Goal: Check status

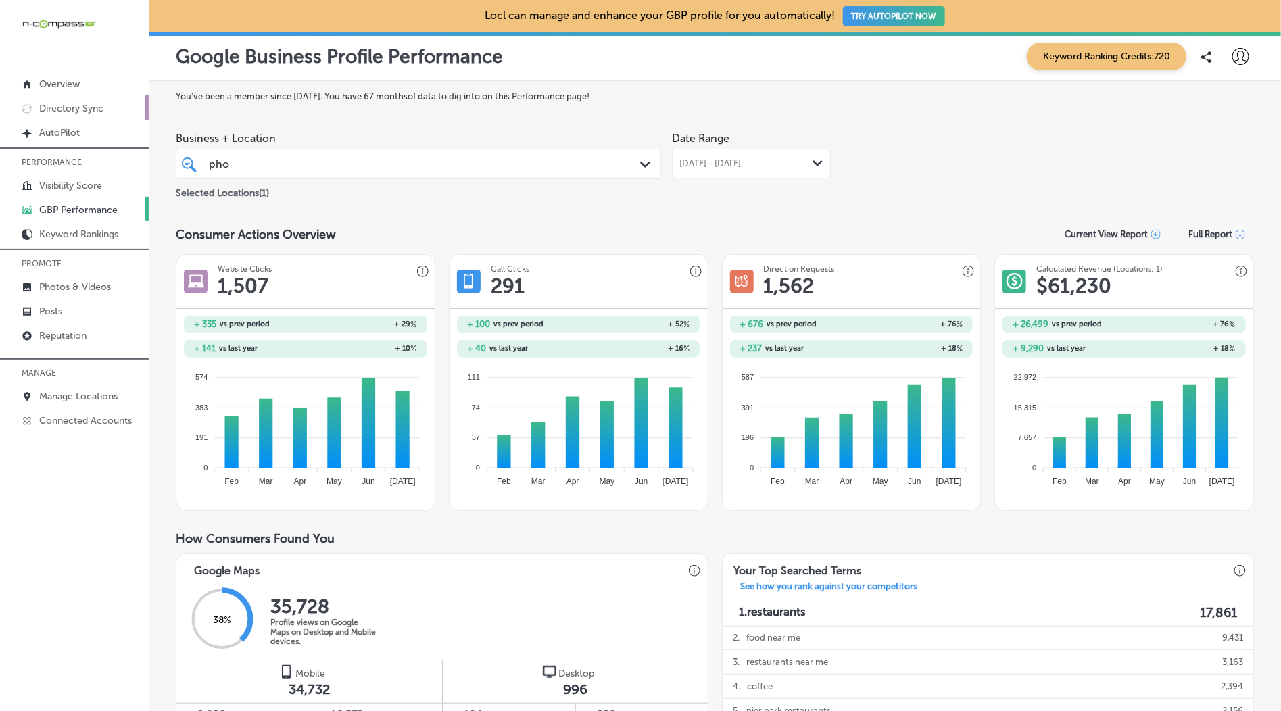
scroll to position [337, 0]
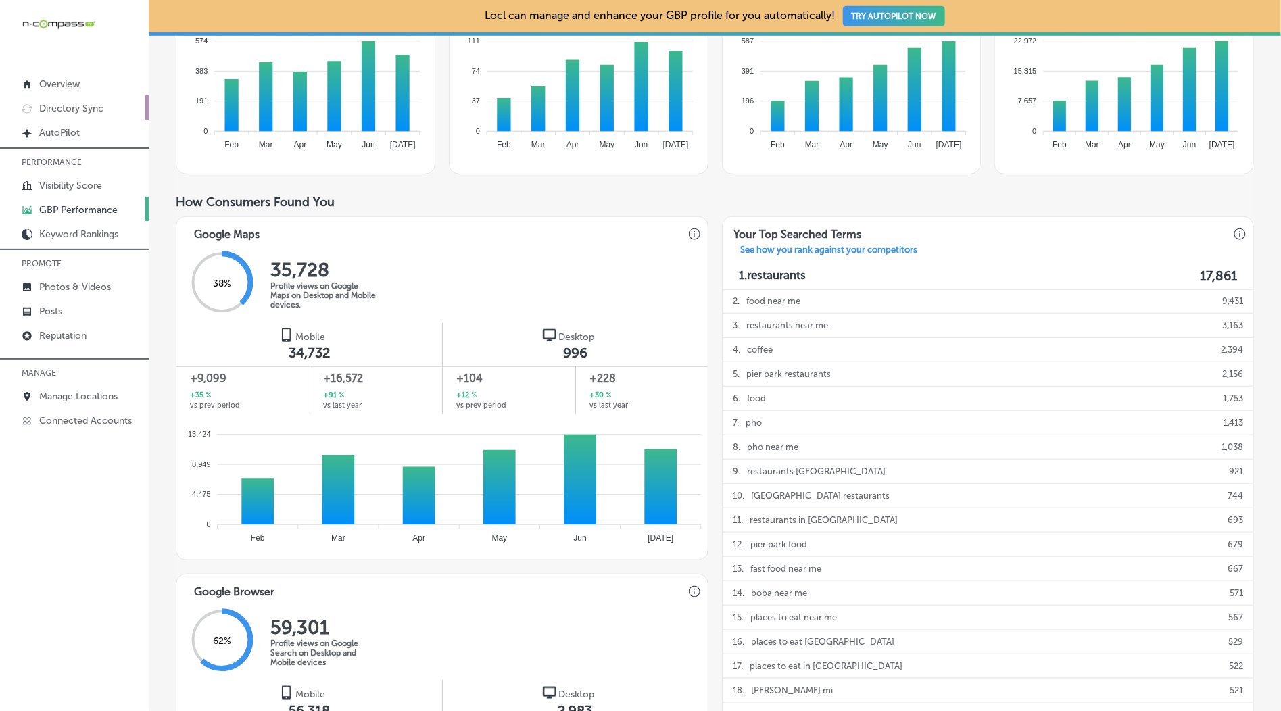
click at [100, 114] on p "Directory Sync" at bounding box center [71, 108] width 64 height 11
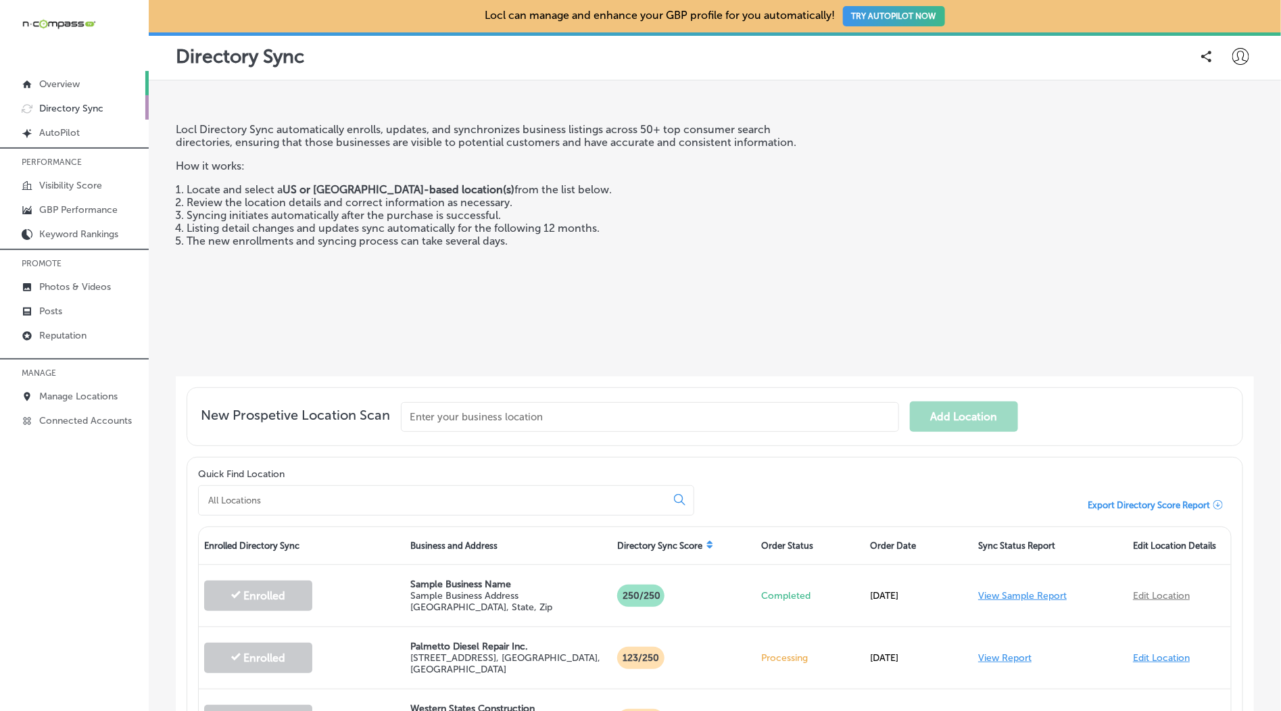
click at [60, 88] on p "Overview" at bounding box center [59, 83] width 41 height 11
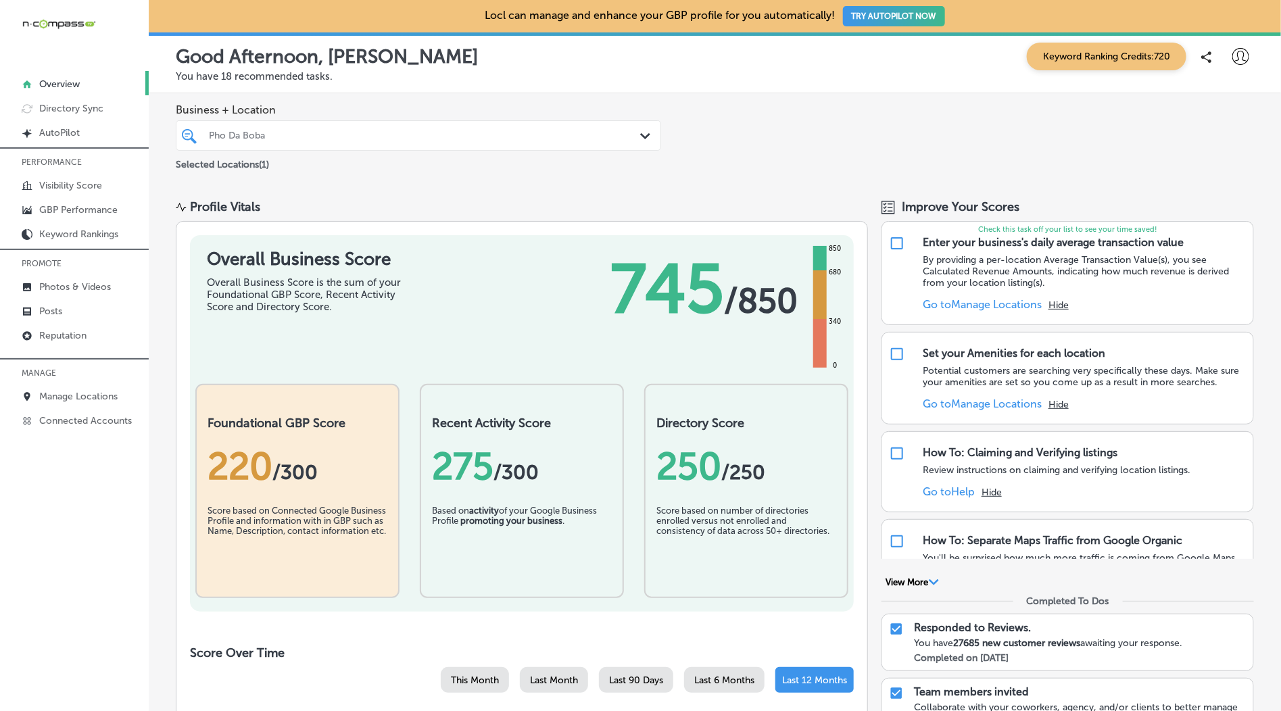
click at [502, 143] on div at bounding box center [397, 135] width 379 height 18
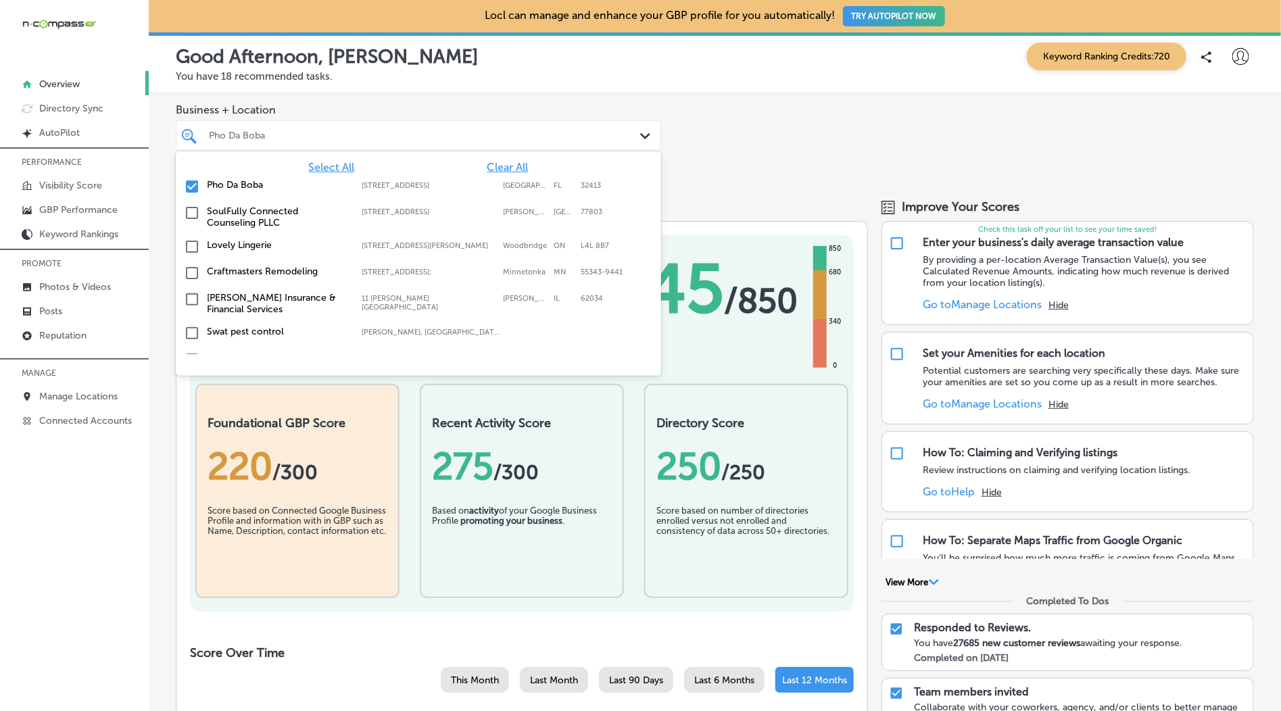
click at [502, 143] on div at bounding box center [397, 135] width 379 height 18
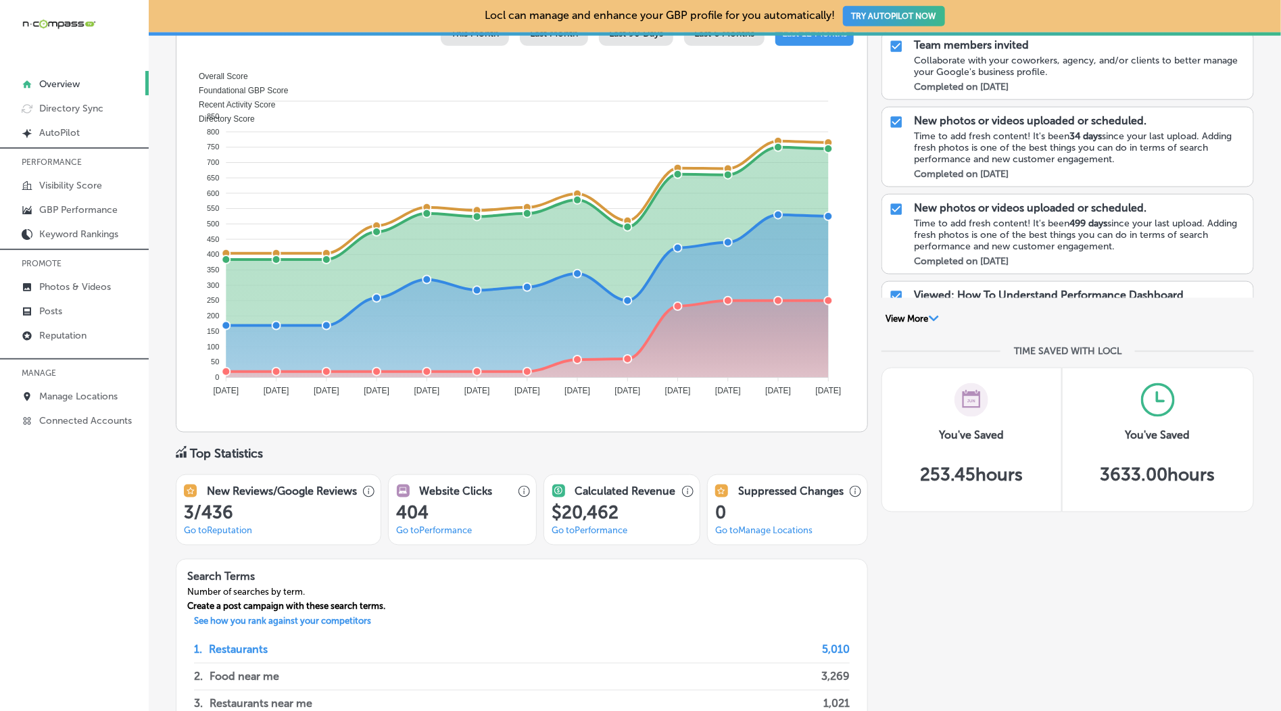
scroll to position [648, 0]
click at [78, 184] on p "Visibility Score" at bounding box center [70, 185] width 63 height 11
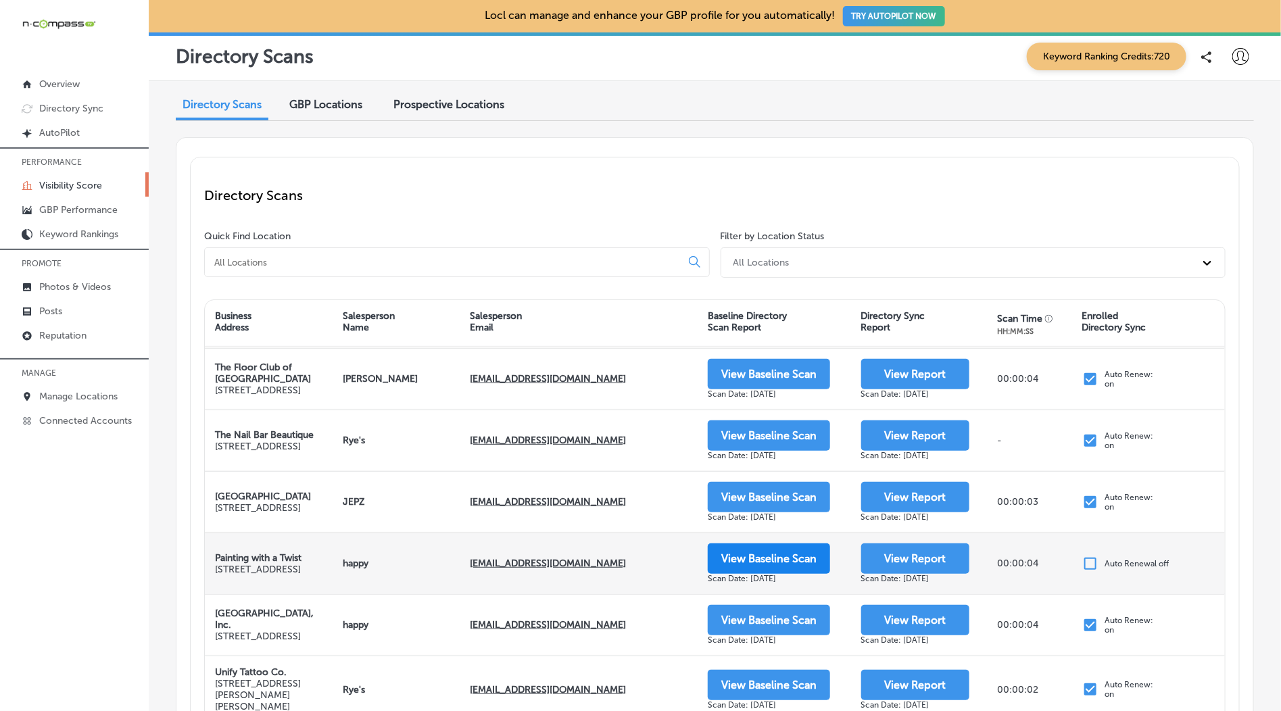
click at [761, 574] on button "View Baseline Scan" at bounding box center [769, 559] width 122 height 30
